Goal: Transaction & Acquisition: Purchase product/service

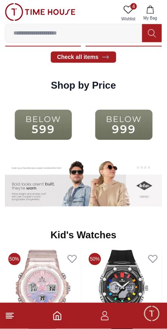
scroll to position [966, 0]
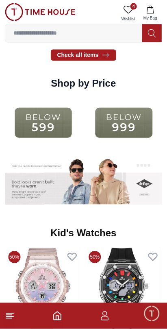
click at [130, 12] on icon at bounding box center [128, 10] width 10 height 10
click at [131, 15] on link "4 Wishlist" at bounding box center [128, 13] width 20 height 21
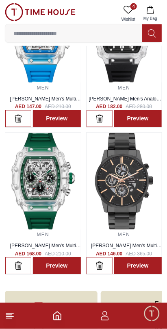
scroll to position [92, 0]
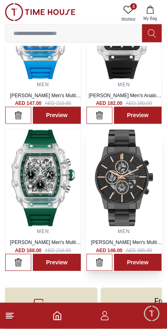
click at [140, 210] on img at bounding box center [125, 178] width 76 height 97
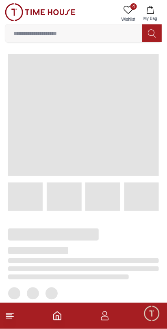
click at [142, 202] on span at bounding box center [141, 196] width 35 height 28
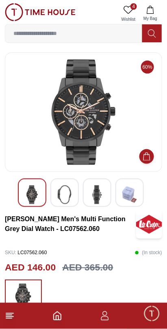
click at [65, 196] on img at bounding box center [64, 194] width 15 height 19
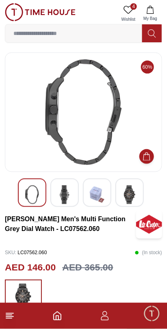
click at [97, 198] on img at bounding box center [97, 194] width 15 height 19
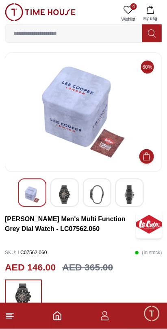
click at [128, 189] on img at bounding box center [129, 194] width 15 height 19
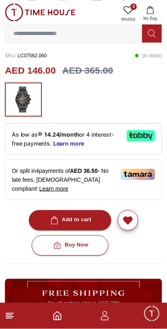
scroll to position [186, 0]
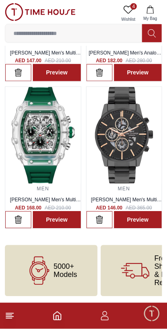
scroll to position [142, 0]
click at [64, 149] on img at bounding box center [43, 135] width 76 height 97
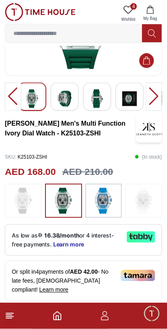
scroll to position [101, 0]
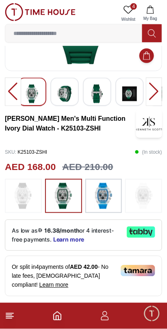
click at [110, 205] on img at bounding box center [103, 196] width 20 height 26
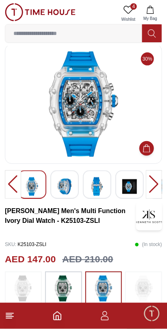
scroll to position [8, 0]
click at [67, 186] on img at bounding box center [64, 186] width 15 height 19
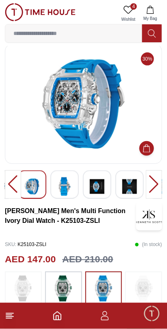
click at [69, 188] on img at bounding box center [64, 186] width 15 height 19
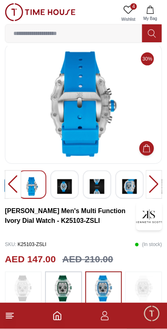
click at [67, 188] on img at bounding box center [64, 186] width 15 height 19
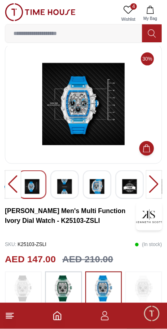
click at [93, 190] on img at bounding box center [97, 186] width 15 height 19
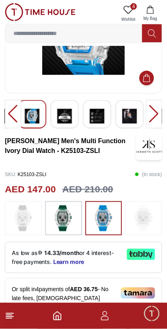
scroll to position [87, 0]
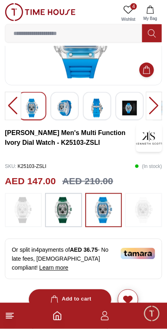
scroll to position [101, 0]
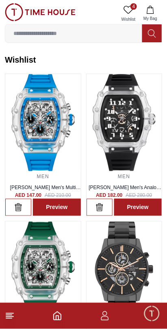
scroll to position [0, 0]
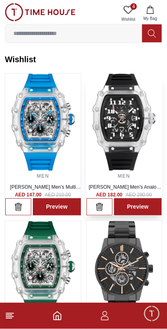
click at [136, 137] on img at bounding box center [125, 122] width 76 height 97
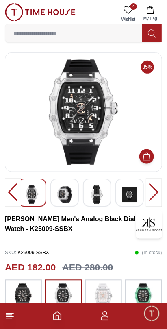
click at [142, 218] on img at bounding box center [149, 224] width 26 height 28
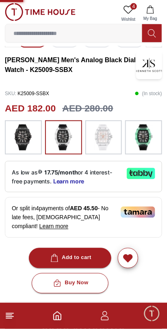
scroll to position [162, 0]
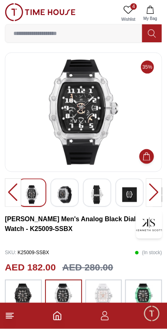
scroll to position [162, 0]
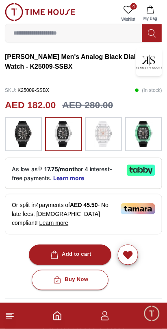
click at [26, 139] on img at bounding box center [23, 134] width 20 height 26
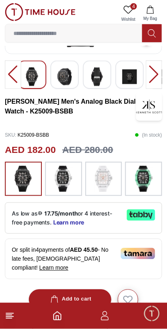
scroll to position [118, 0]
click at [151, 192] on img at bounding box center [144, 179] width 20 height 26
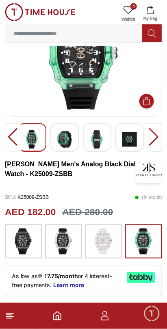
scroll to position [56, 0]
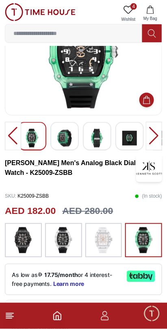
click at [62, 241] on img at bounding box center [63, 240] width 20 height 26
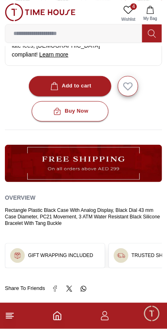
scroll to position [118, 0]
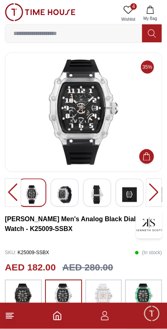
click at [127, 10] on icon at bounding box center [128, 10] width 10 height 10
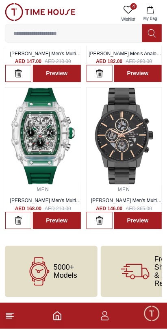
scroll to position [138, 0]
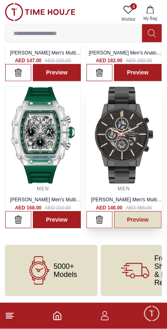
click at [148, 228] on link "Preview" at bounding box center [138, 219] width 48 height 17
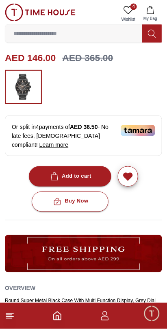
scroll to position [210, 0]
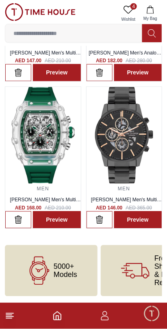
scroll to position [138, 0]
click at [135, 150] on img at bounding box center [125, 135] width 76 height 97
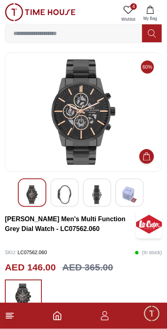
click at [56, 188] on div at bounding box center [64, 192] width 28 height 28
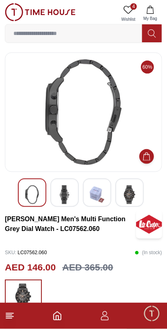
click at [97, 197] on img at bounding box center [97, 194] width 15 height 19
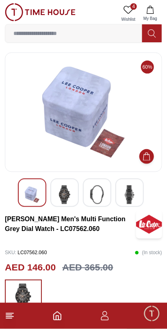
click at [121, 186] on div at bounding box center [129, 192] width 28 height 28
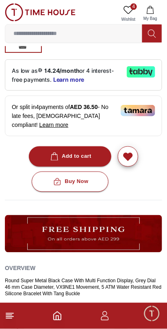
scroll to position [262, 0]
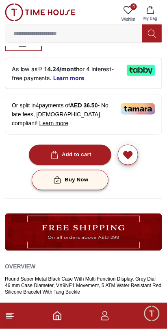
click at [87, 184] on div "Buy Now" at bounding box center [70, 179] width 37 height 9
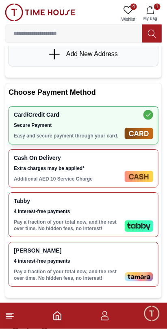
scroll to position [202, 0]
click at [128, 187] on div "Cash On Delivery Extra charges may be applied* Additional AED 10 Service Charge" at bounding box center [84, 168] width 150 height 38
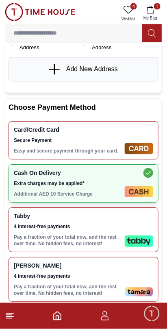
scroll to position [186, 0]
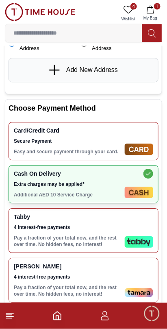
click at [129, 198] on img at bounding box center [139, 192] width 28 height 11
click at [146, 204] on div "Cash On Delivery Extra charges may be applied* Additional AED 10 Service Charge" at bounding box center [84, 184] width 150 height 38
click at [144, 179] on icon at bounding box center [148, 174] width 10 height 10
click at [137, 158] on div "Card/Credit Card Secure Payment Easy and secure payment through your card." at bounding box center [84, 141] width 150 height 38
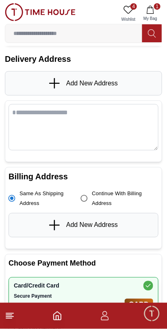
scroll to position [0, 0]
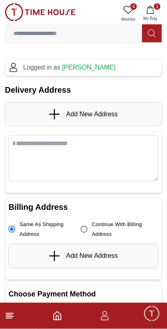
click at [26, 116] on div "Add New Address" at bounding box center [83, 114] width 157 height 24
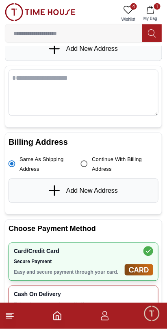
scroll to position [69, 0]
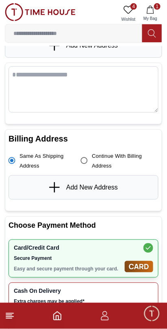
click at [109, 192] on span "Add New Address" at bounding box center [92, 187] width 52 height 10
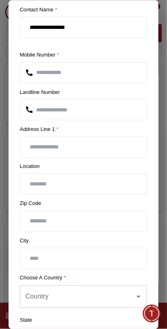
scroll to position [0, 0]
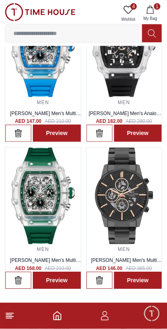
scroll to position [138, 0]
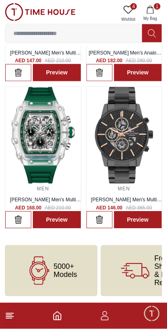
scroll to position [146, 0]
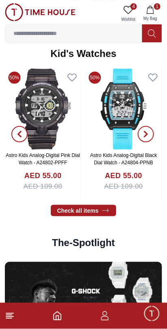
scroll to position [1148, 0]
